Goal: Task Accomplishment & Management: Manage account settings

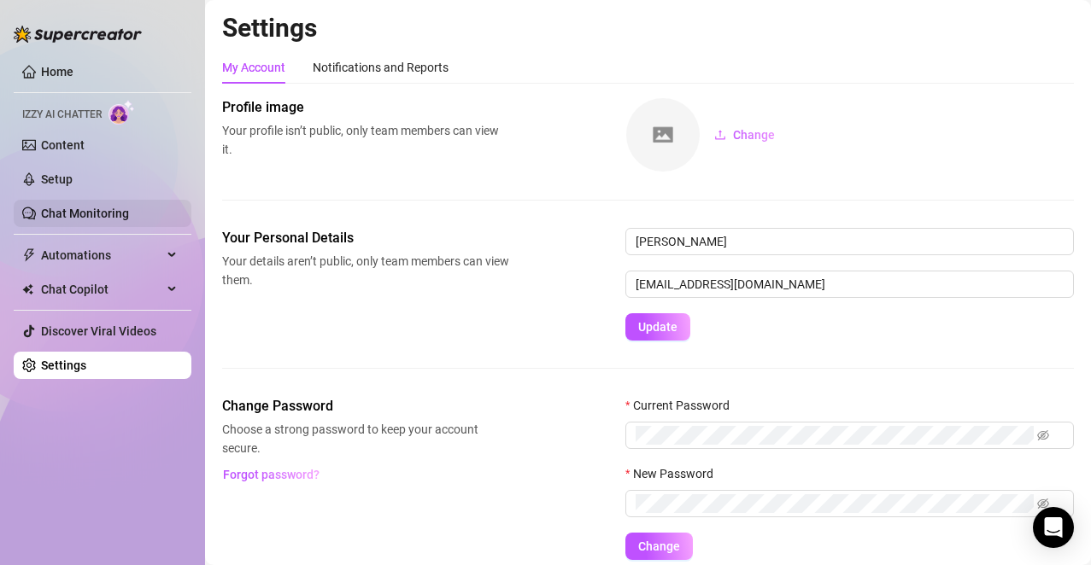
click at [62, 220] on link "Chat Monitoring" at bounding box center [85, 214] width 88 height 14
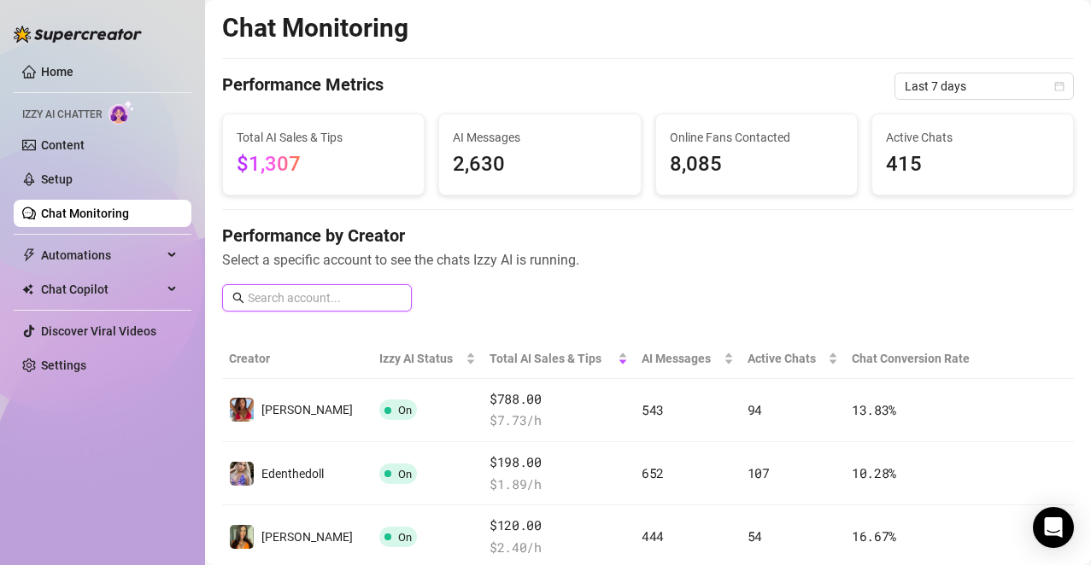
click at [307, 294] on input "text" at bounding box center [325, 298] width 154 height 19
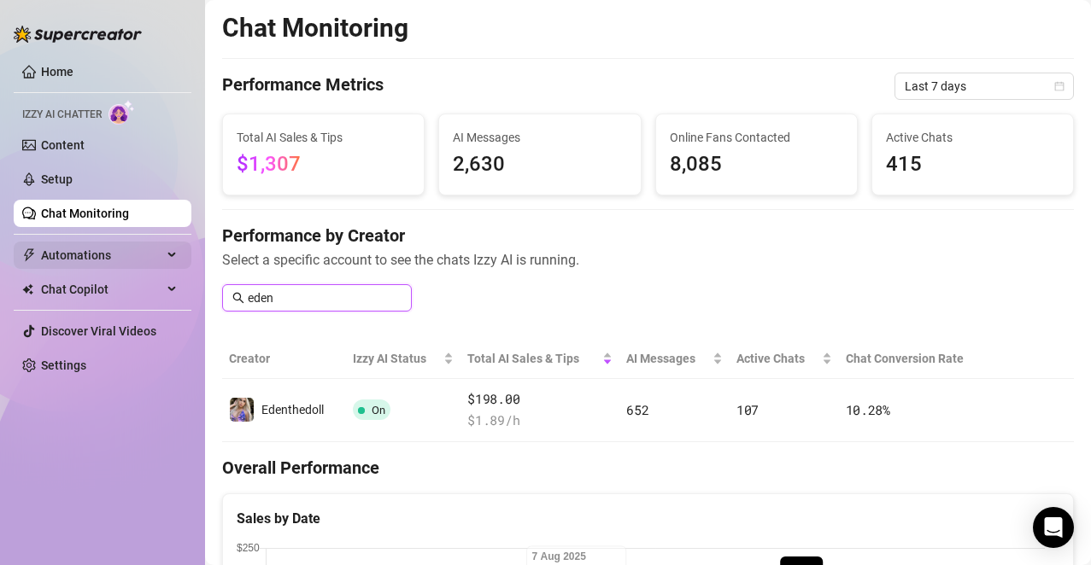
type input "eden"
click at [100, 252] on span "Automations" at bounding box center [101, 255] width 121 height 27
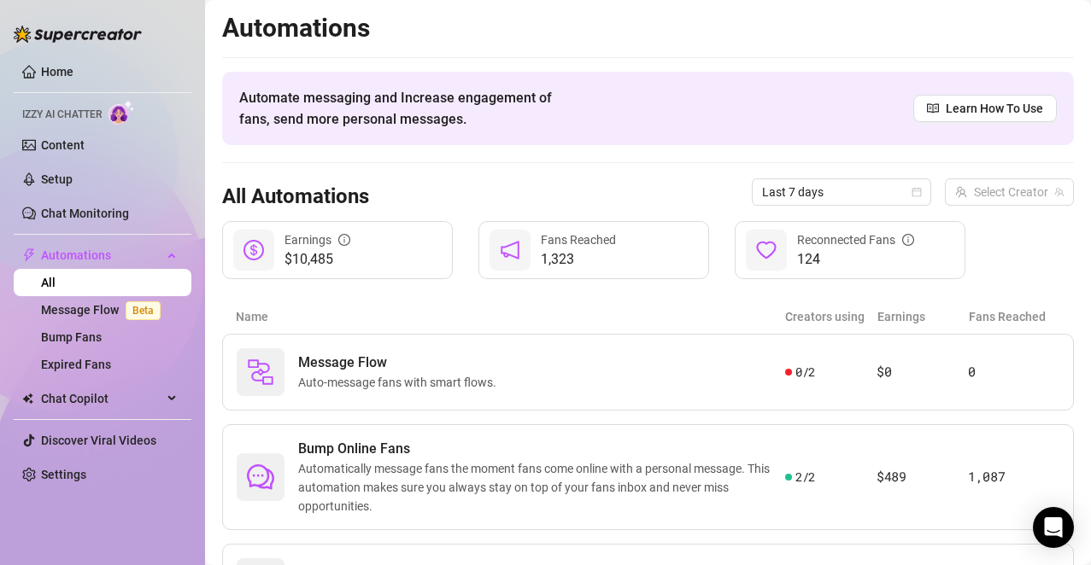
click at [71, 107] on span "Izzy AI Chatter" at bounding box center [61, 115] width 79 height 16
click at [59, 147] on link "Content" at bounding box center [63, 145] width 44 height 14
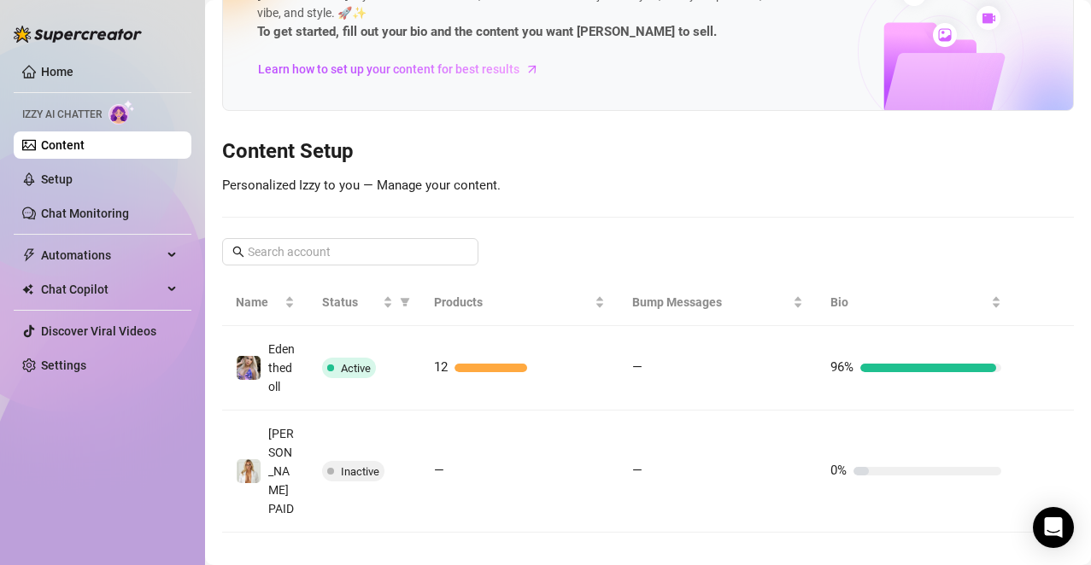
scroll to position [115, 0]
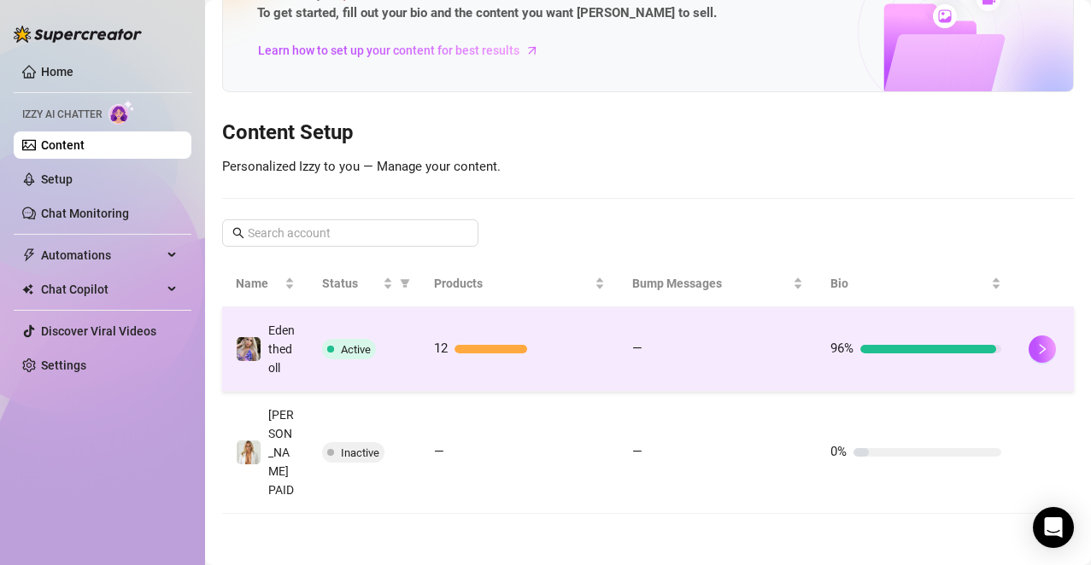
click at [345, 344] on span "Active" at bounding box center [356, 349] width 30 height 13
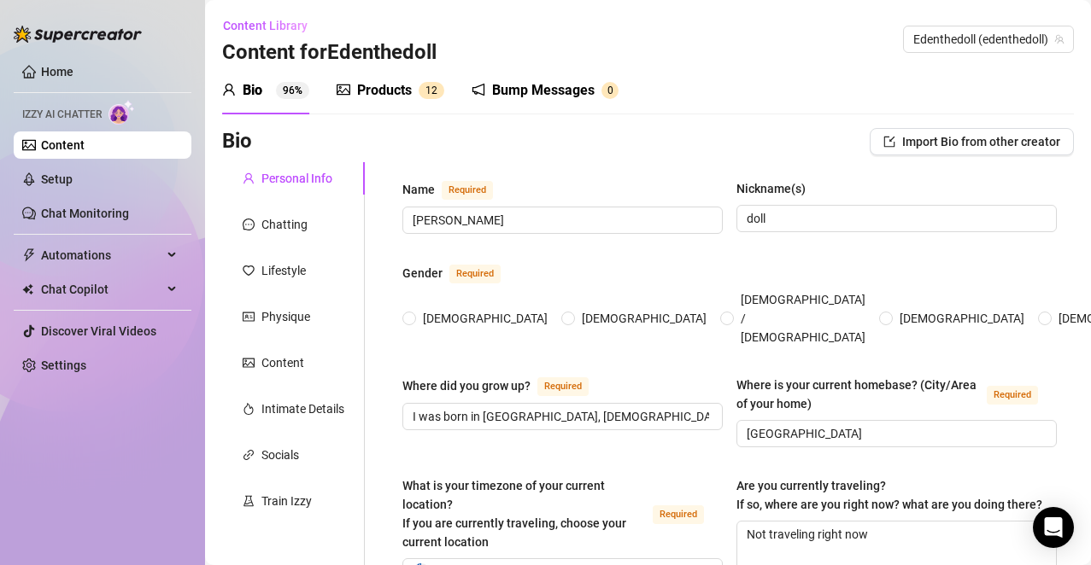
radio input "true"
type input "[DATE]"
